Goal: Information Seeking & Learning: Find specific fact

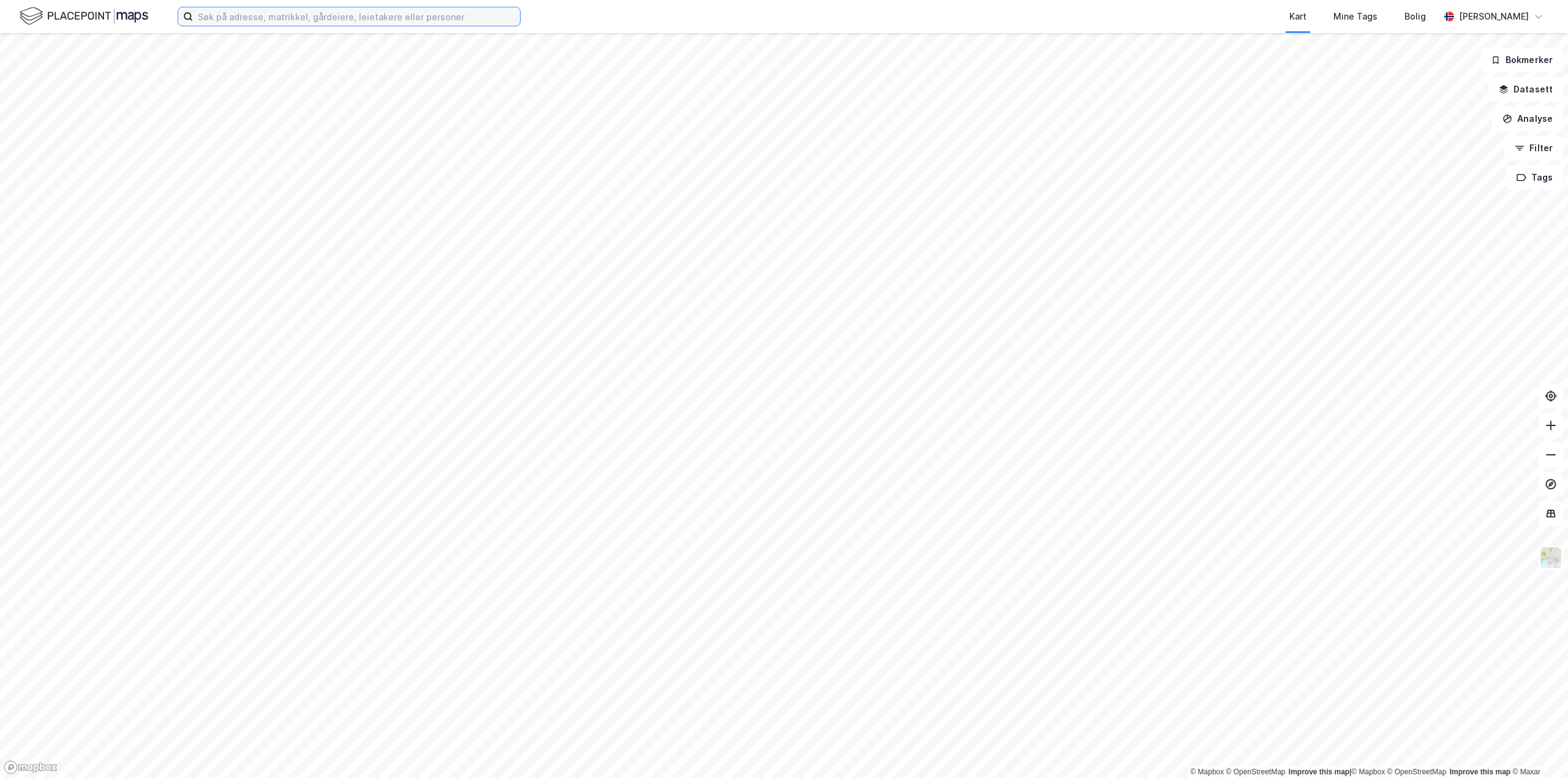
click at [285, 25] on input at bounding box center [356, 16] width 327 height 18
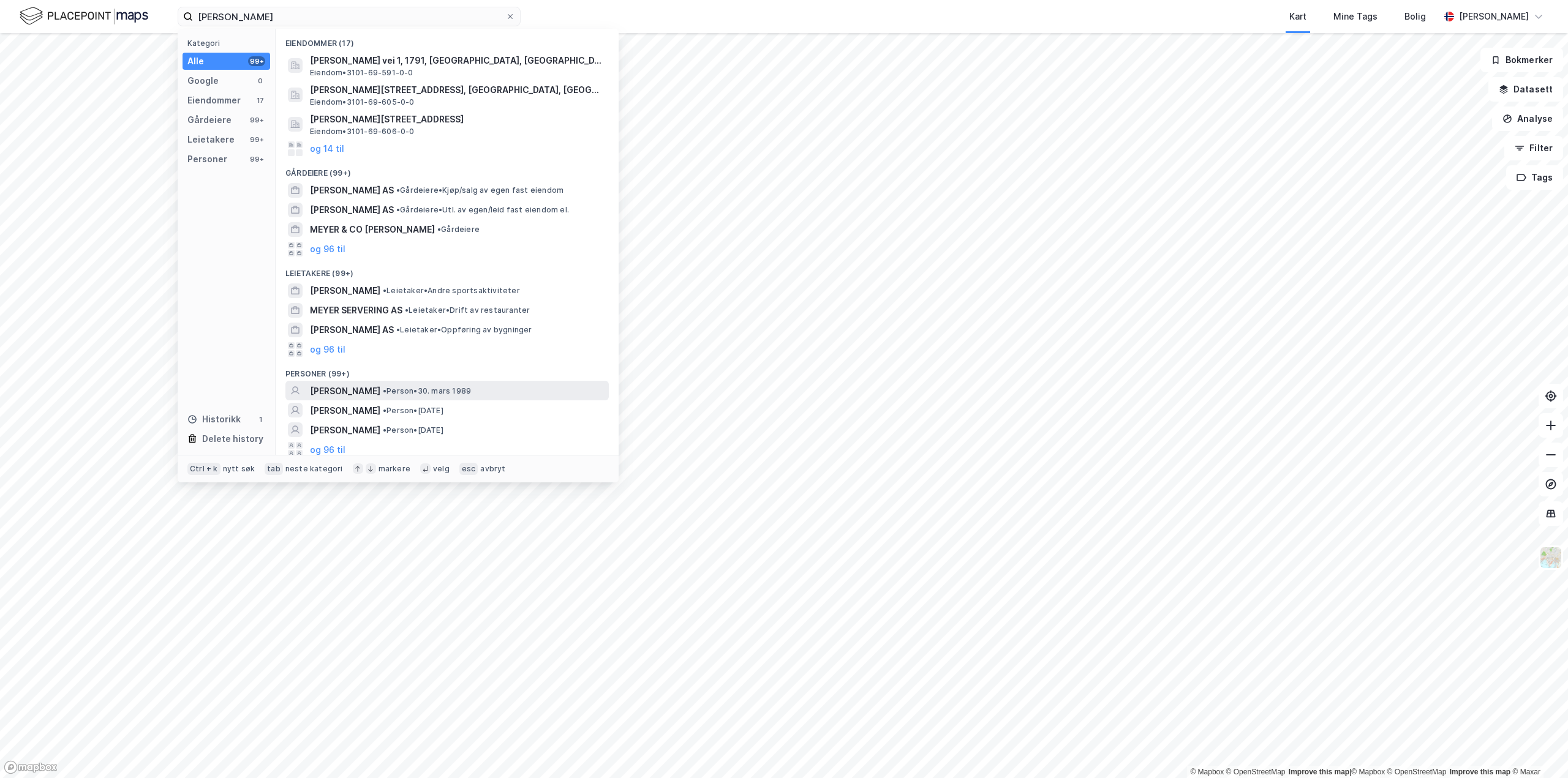
click at [438, 392] on span "• Person • [DATE]" at bounding box center [427, 391] width 88 height 10
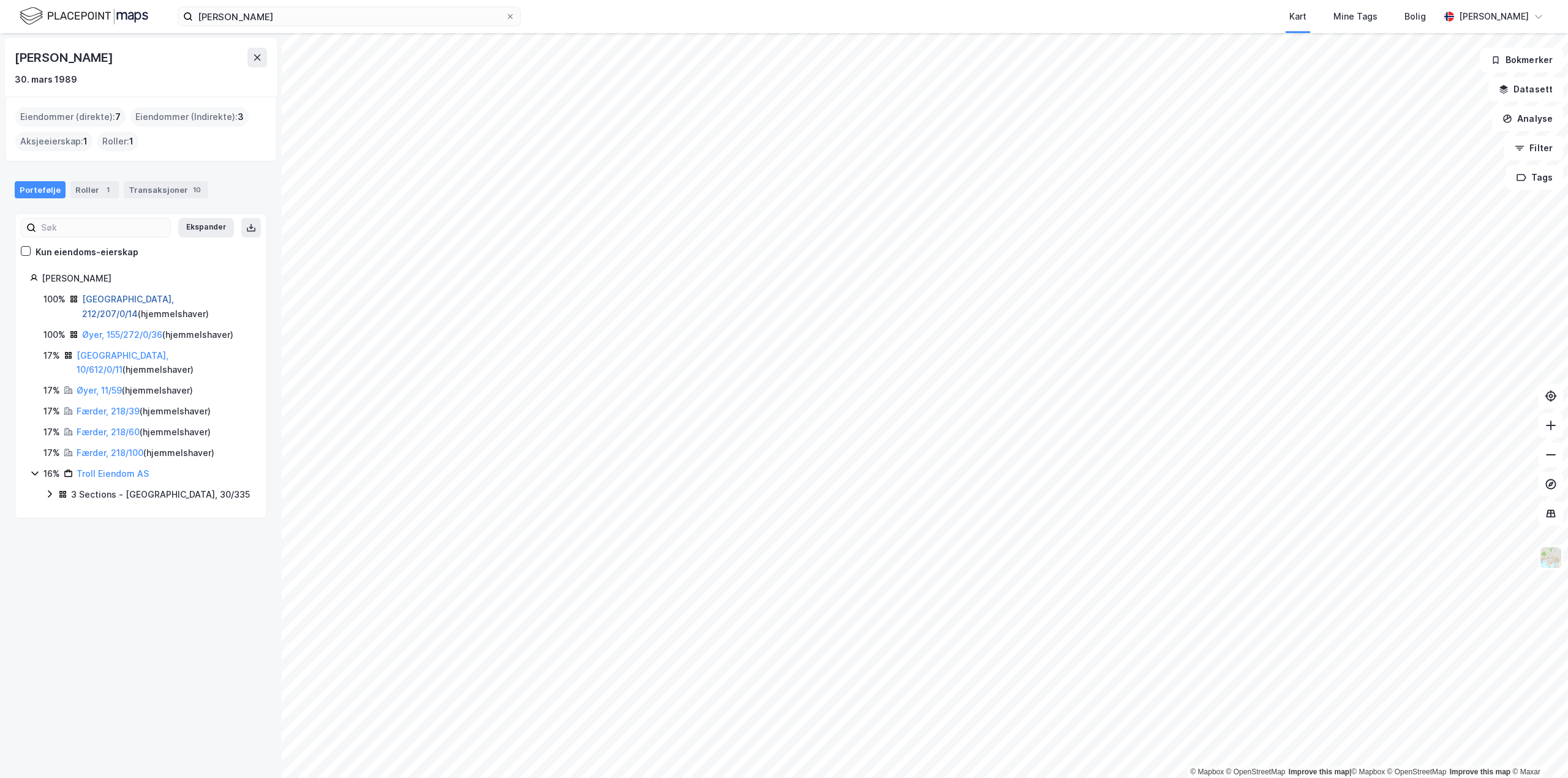
click at [129, 301] on link "[GEOGRAPHIC_DATA], 212/207/0/14" at bounding box center [128, 306] width 92 height 25
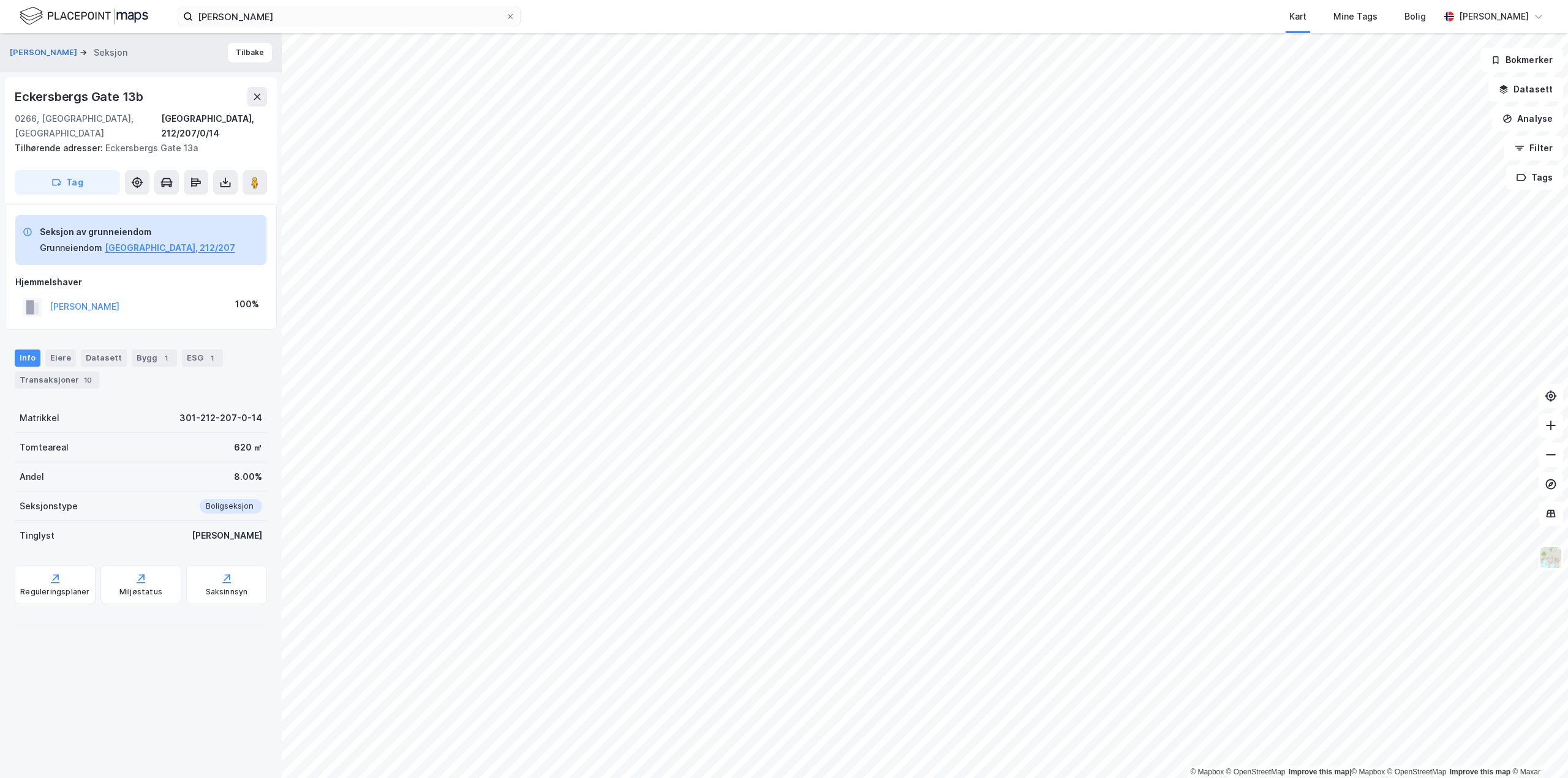
click at [853, 777] on html "[PERSON_NAME] Kart Mine Tags Bolig [PERSON_NAME] © Mapbox © OpenStreetMap Impro…" at bounding box center [784, 389] width 1568 height 778
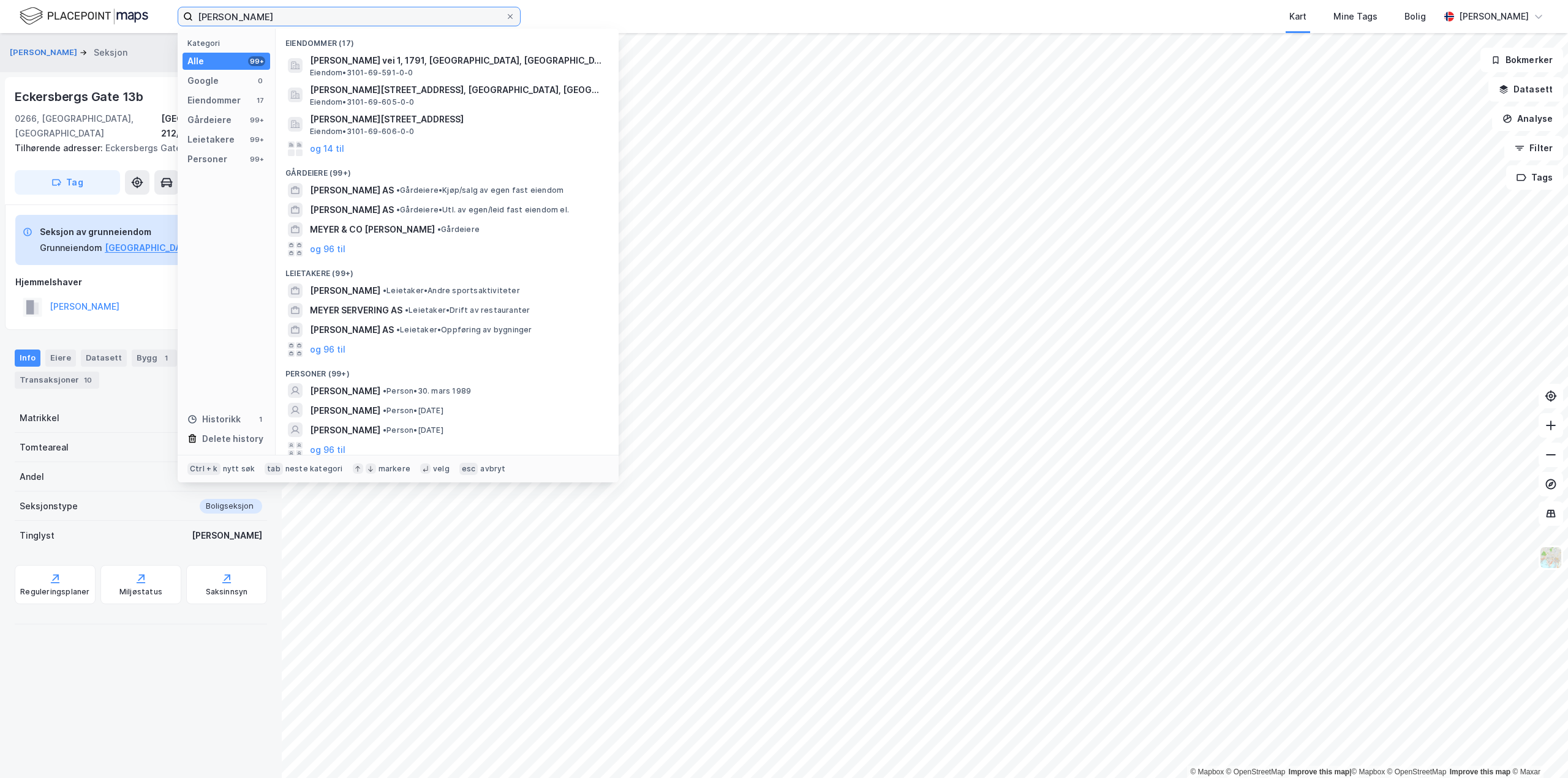
drag, startPoint x: 323, startPoint y: 17, endPoint x: 87, endPoint y: 23, distance: 236.1
click at [87, 23] on div "[PERSON_NAME] Kategori Alle 99+ Google 0 Eiendommer 17 Gårdeiere 99+ Leietakere…" at bounding box center [784, 16] width 1568 height 33
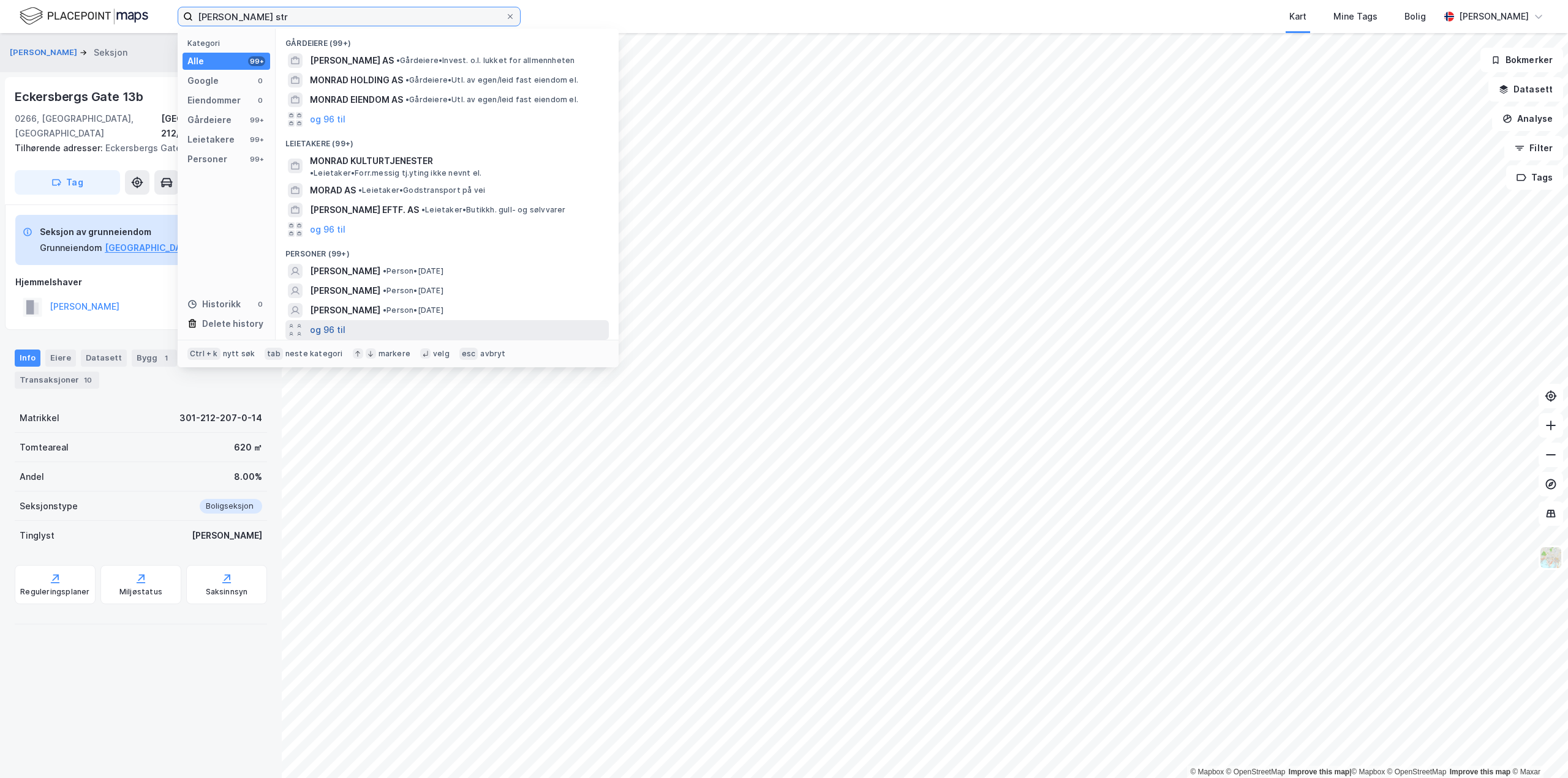
type input "[PERSON_NAME] str"
click at [334, 323] on button "og 96 til" at bounding box center [327, 330] width 36 height 15
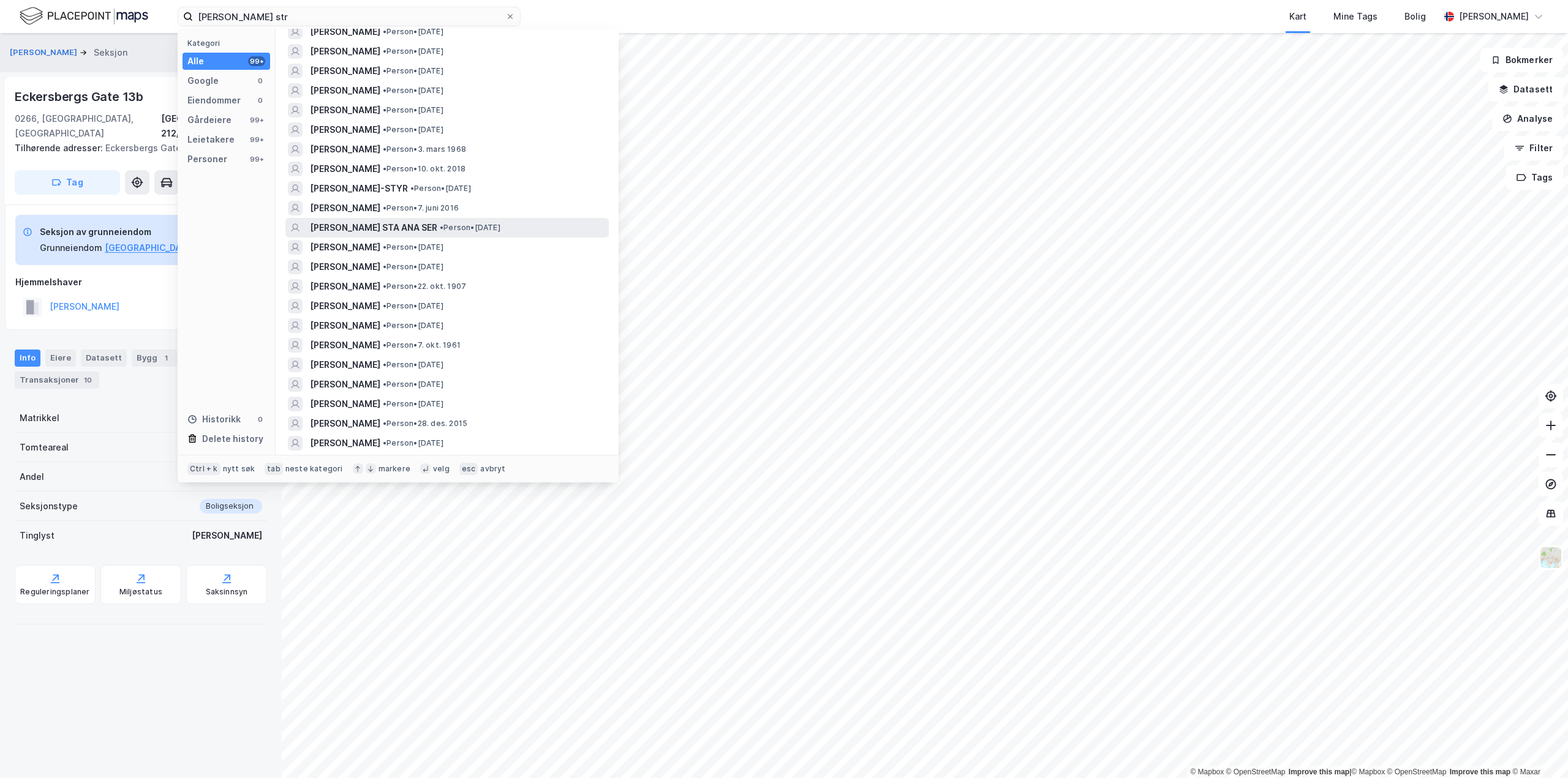
scroll to position [306, 0]
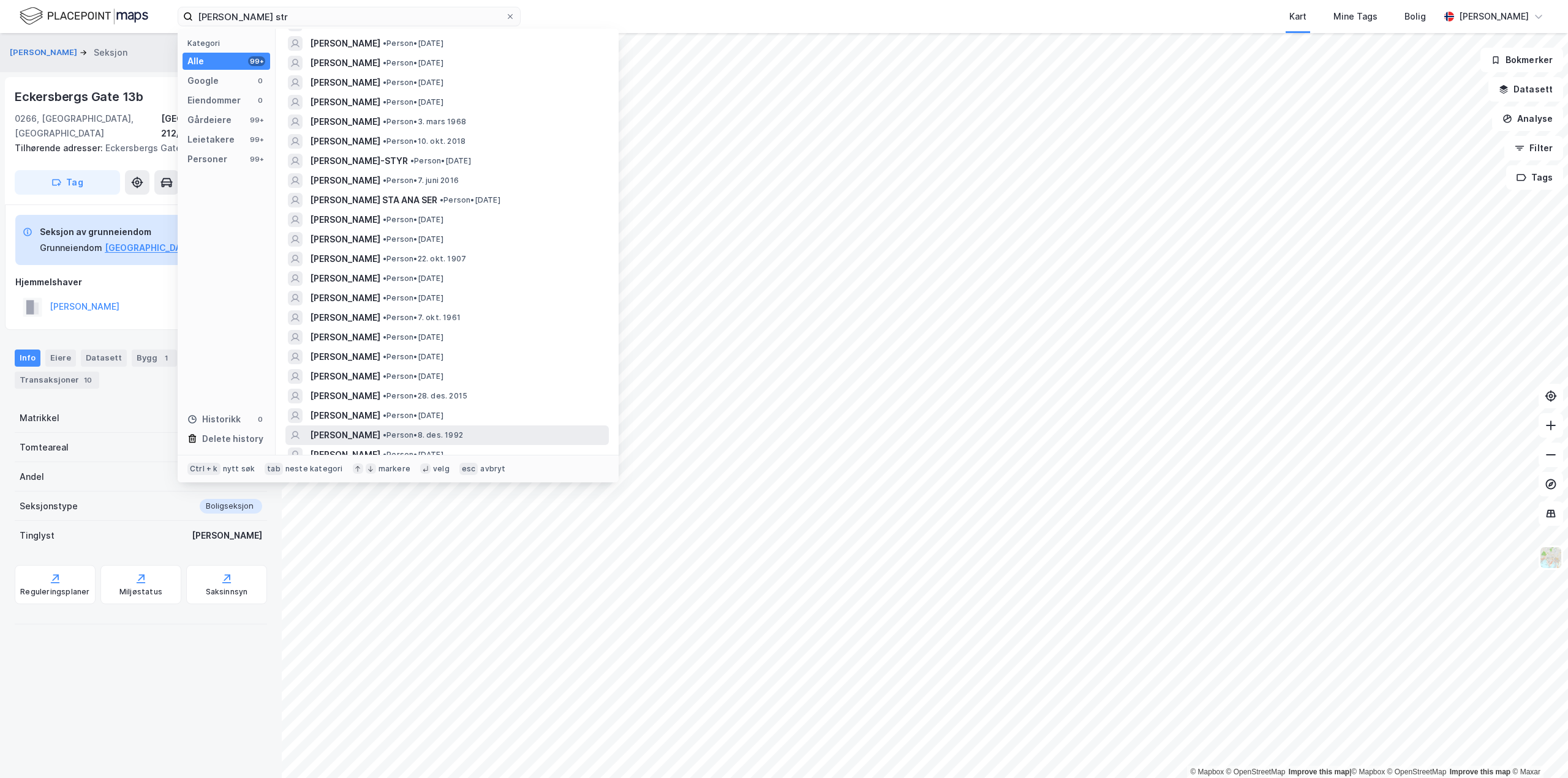
click at [381, 429] on span "[PERSON_NAME]" at bounding box center [344, 435] width 70 height 15
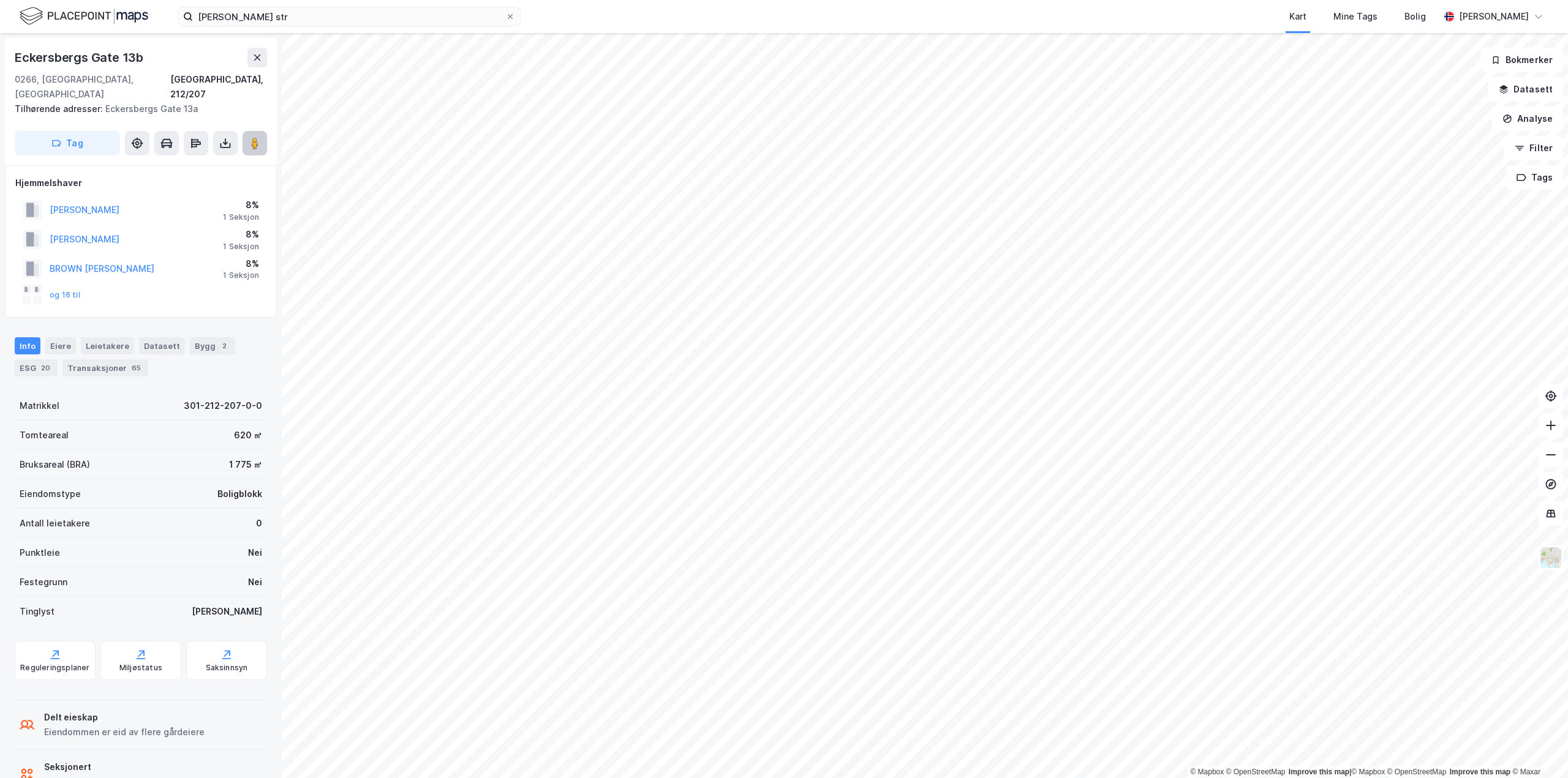
click at [251, 137] on image at bounding box center [255, 143] width 7 height 12
